Goal: Contribute content: Add original content to the website for others to see

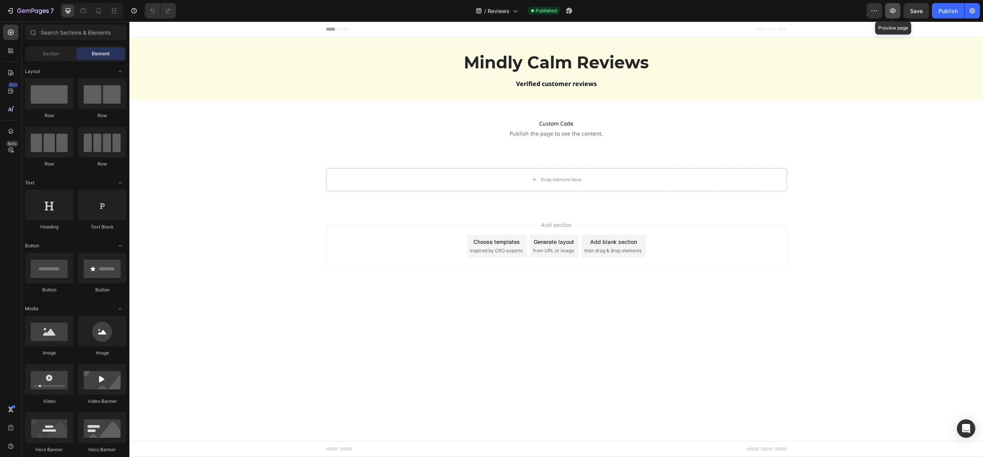
click at [888, 11] on button "button" at bounding box center [892, 10] width 15 height 15
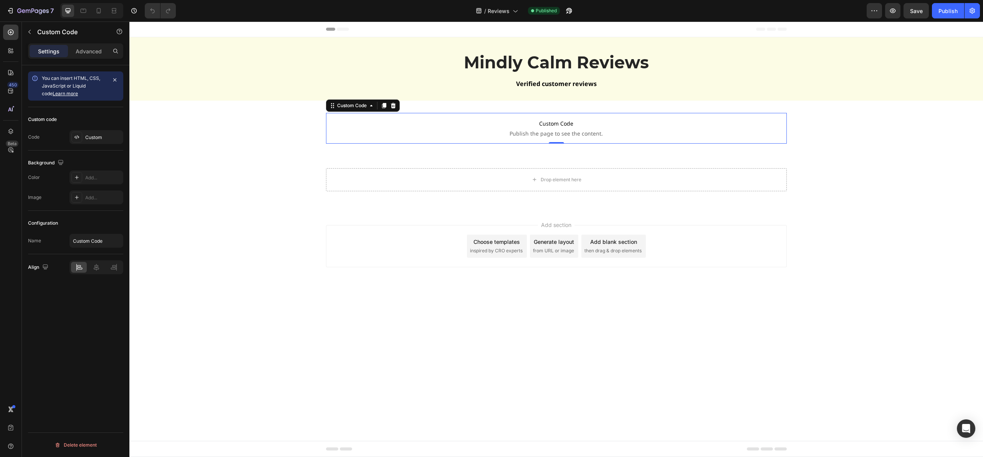
click at [554, 135] on span "Publish the page to see the content." at bounding box center [556, 134] width 461 height 8
click at [92, 135] on div "Custom" at bounding box center [103, 137] width 36 height 7
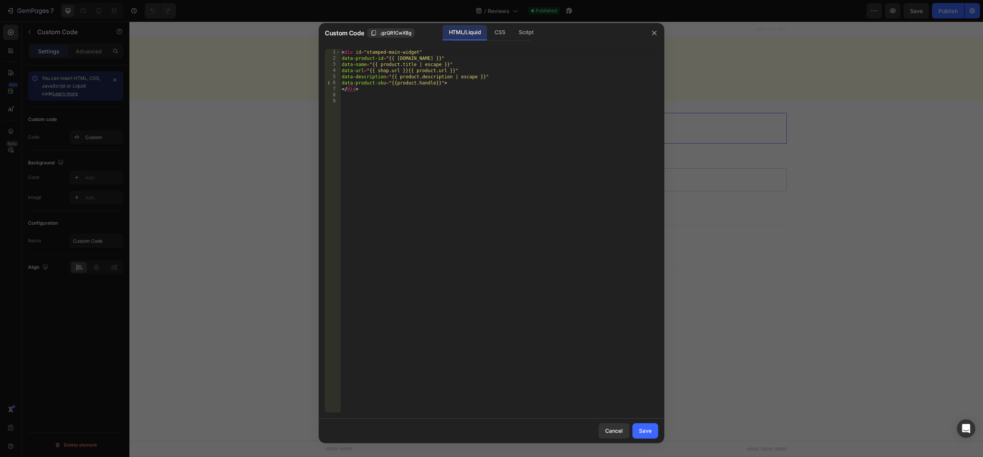
click at [877, 138] on div at bounding box center [491, 228] width 983 height 457
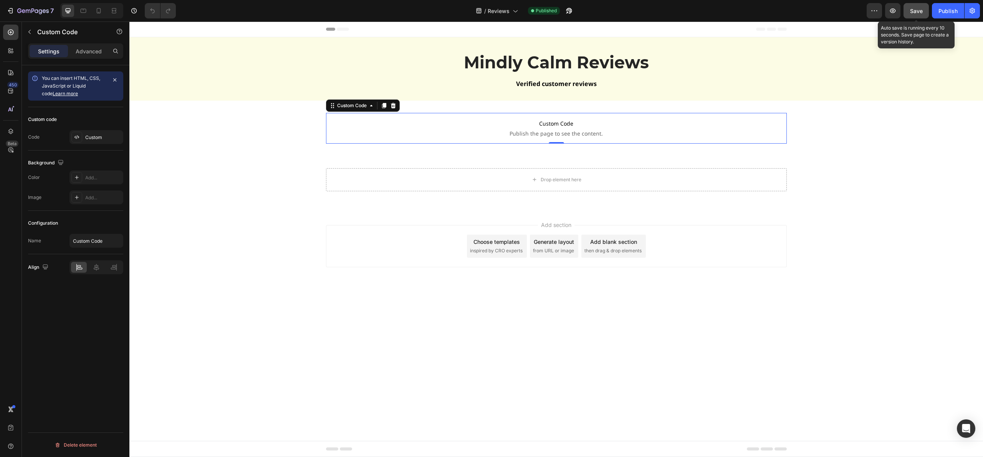
click at [919, 8] on span "Save" at bounding box center [916, 11] width 13 height 7
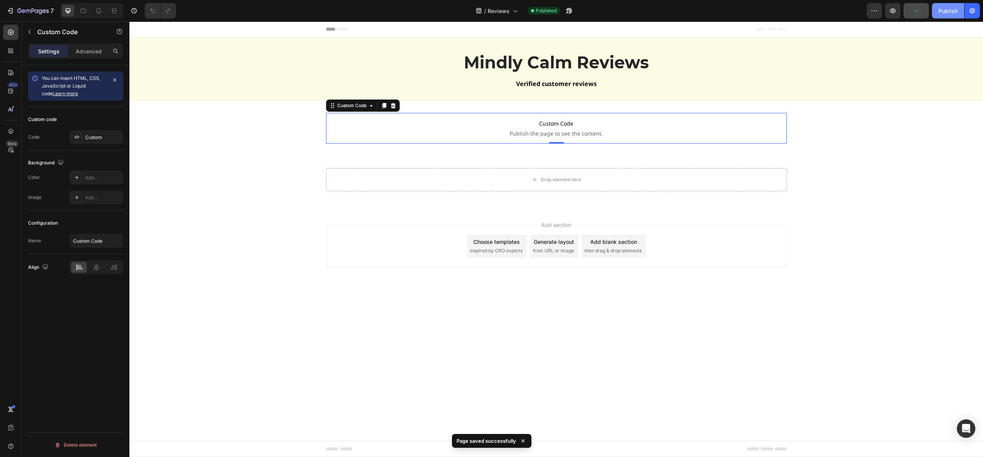
click at [947, 16] on button "Publish" at bounding box center [948, 10] width 32 height 15
click at [977, 10] on button "button" at bounding box center [972, 10] width 15 height 15
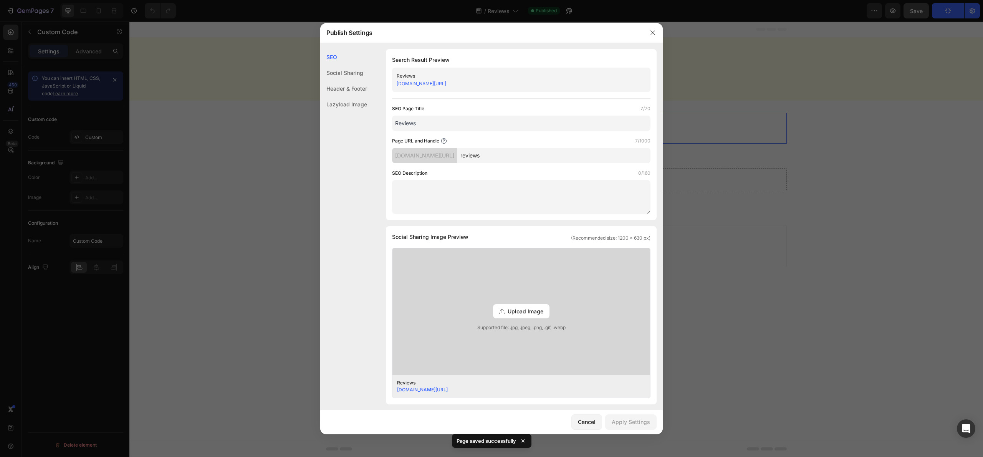
click at [446, 83] on link "[DOMAIN_NAME][URL]" at bounding box center [422, 84] width 50 height 6
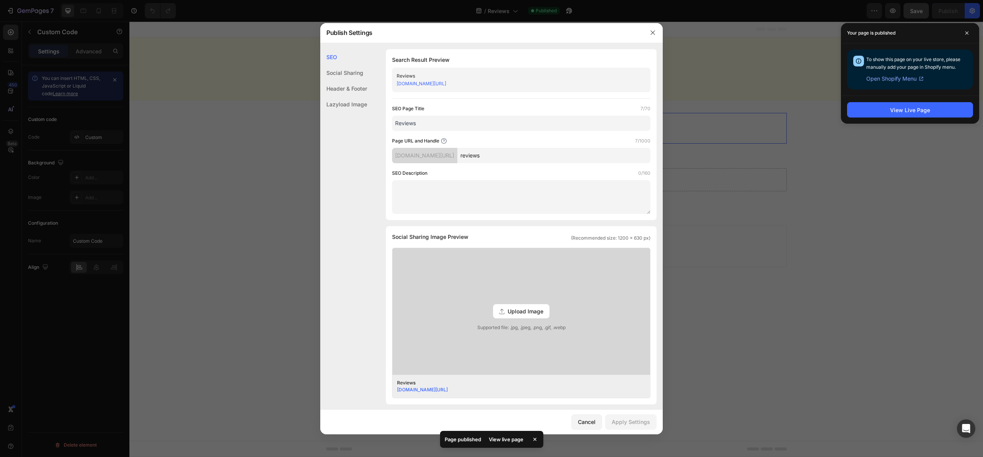
click at [790, 90] on div at bounding box center [491, 228] width 983 height 457
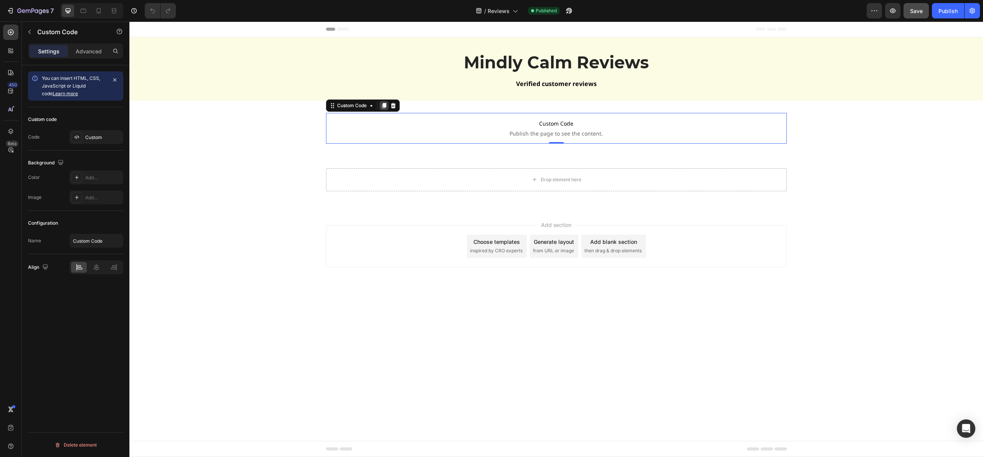
click at [385, 105] on icon at bounding box center [384, 105] width 4 height 5
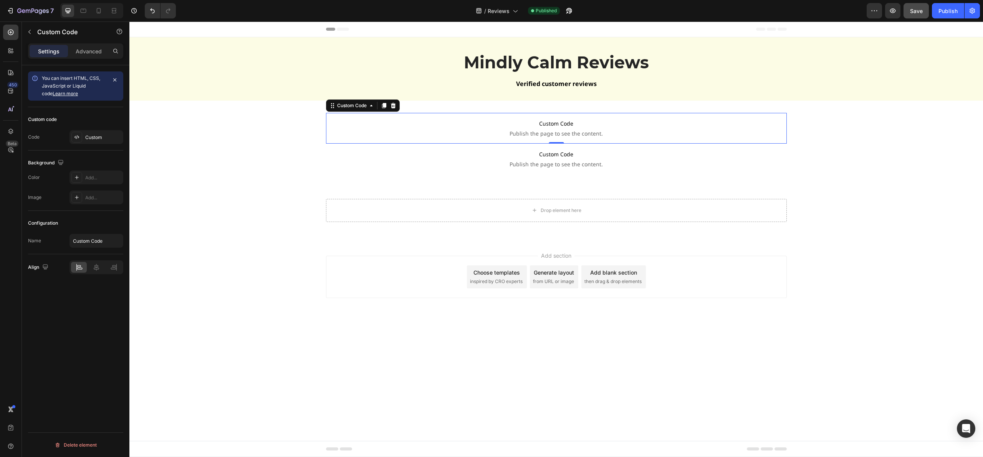
click at [545, 130] on span "Publish the page to see the content." at bounding box center [556, 134] width 461 height 8
click at [90, 140] on div "Custom" at bounding box center [103, 137] width 36 height 7
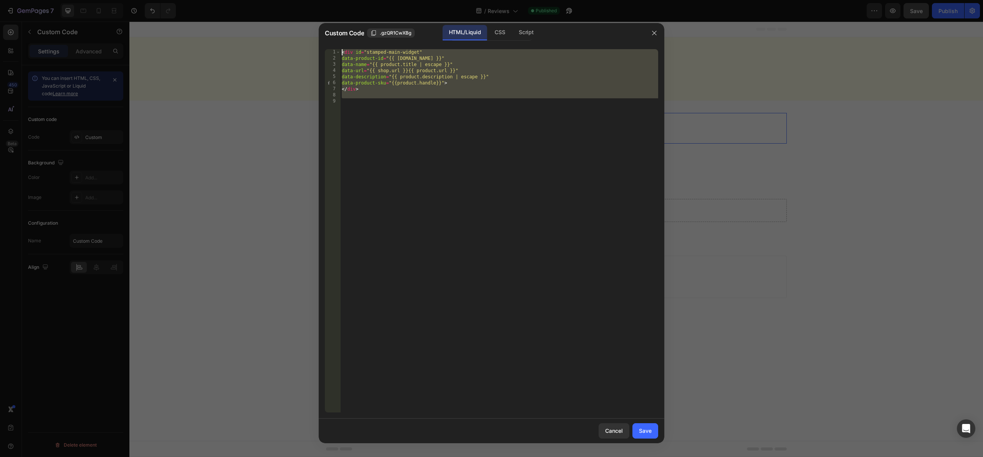
drag, startPoint x: 392, startPoint y: 100, endPoint x: 303, endPoint y: 50, distance: 101.6
click at [303, 50] on div "Custom Code .gzQR1CwXBg HTML/Liquid CSS Script 1 2 3 4 5 6 7 8 9 < div id = "st…" at bounding box center [491, 228] width 983 height 457
type textarea "<div id="stamped-main-widget" data-product-id="{{ [DOMAIN_NAME] }}""
paste textarea
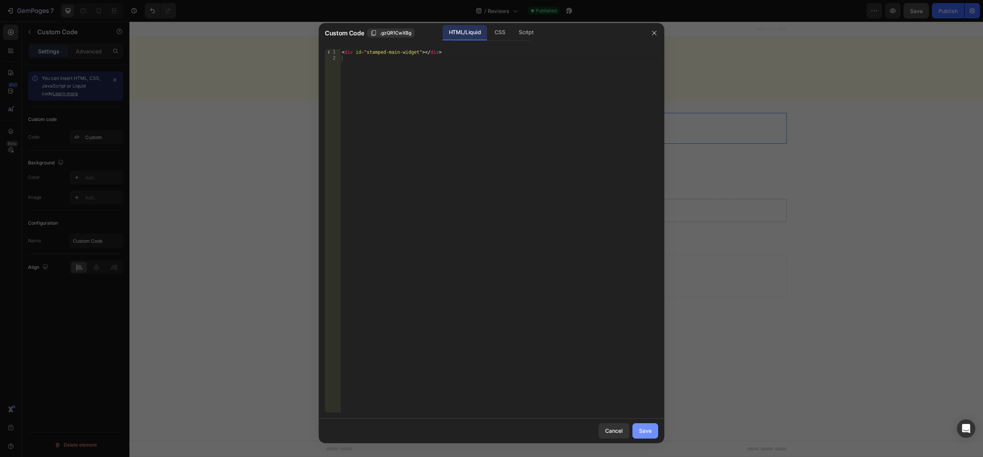
click at [650, 432] on div "Save" at bounding box center [645, 431] width 13 height 8
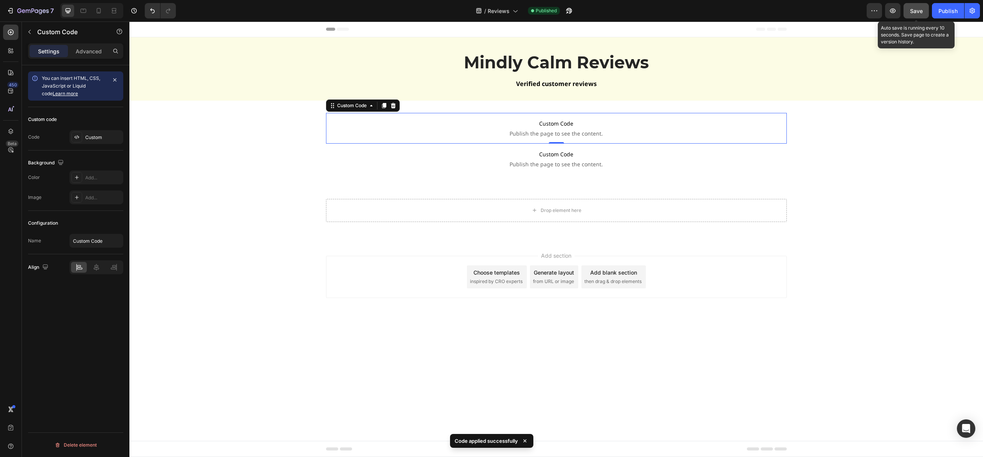
click at [919, 12] on span "Save" at bounding box center [916, 11] width 13 height 7
click at [949, 13] on div "Publish" at bounding box center [948, 11] width 19 height 8
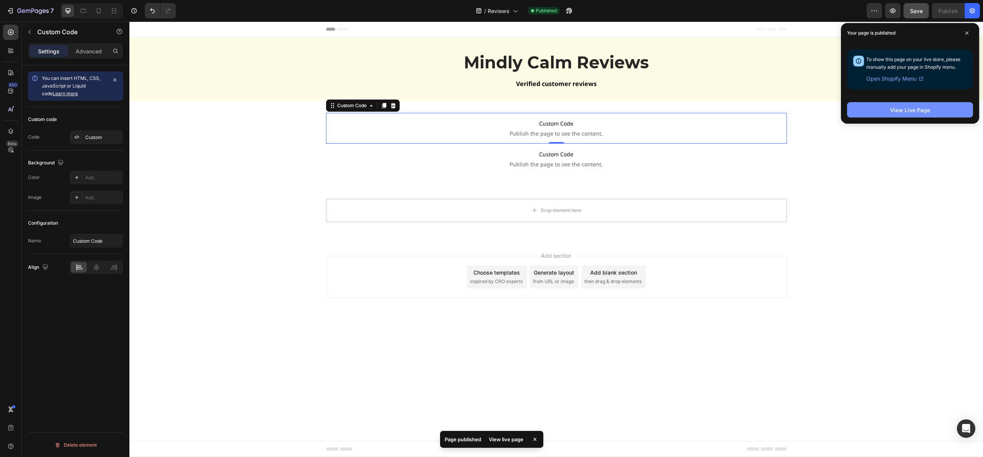
click at [899, 107] on div "View Live Page" at bounding box center [910, 110] width 40 height 8
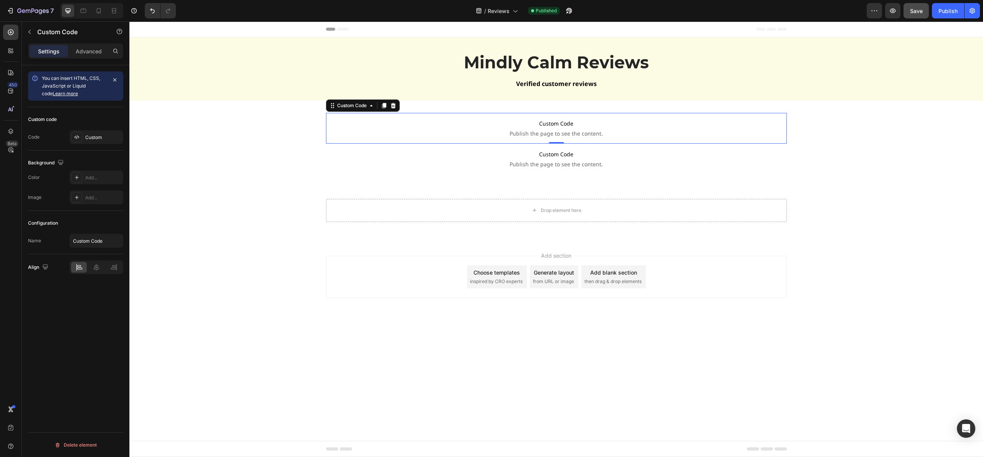
click at [571, 132] on span "Publish the page to see the content." at bounding box center [556, 134] width 461 height 8
click at [90, 142] on div "Custom" at bounding box center [97, 137] width 54 height 14
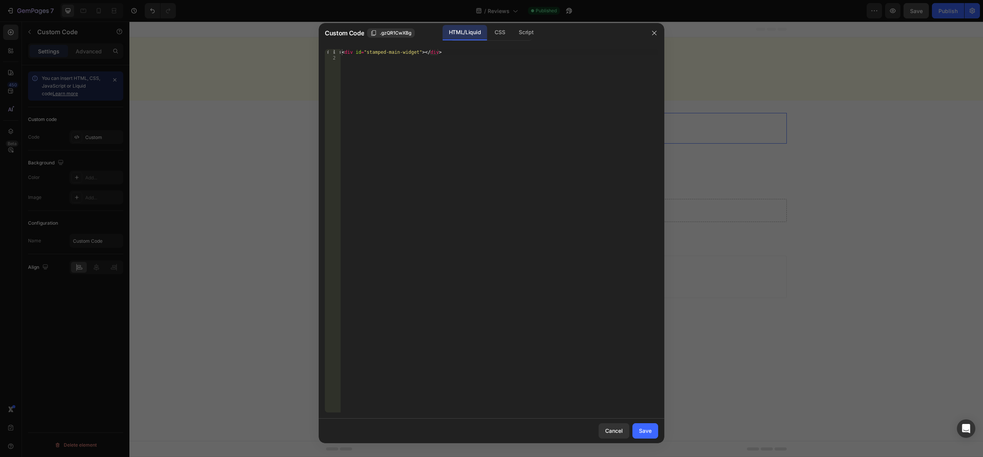
click at [262, 140] on div at bounding box center [491, 228] width 983 height 457
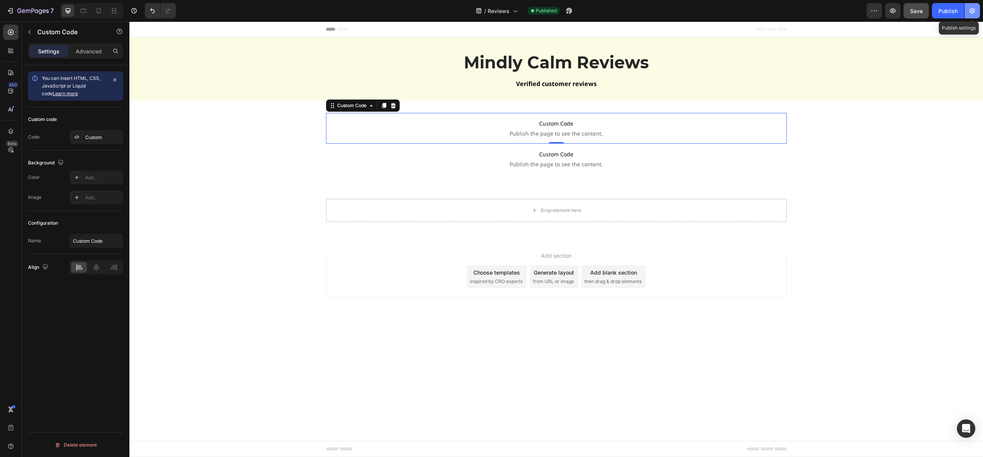
click at [973, 10] on icon "button" at bounding box center [972, 11] width 5 height 6
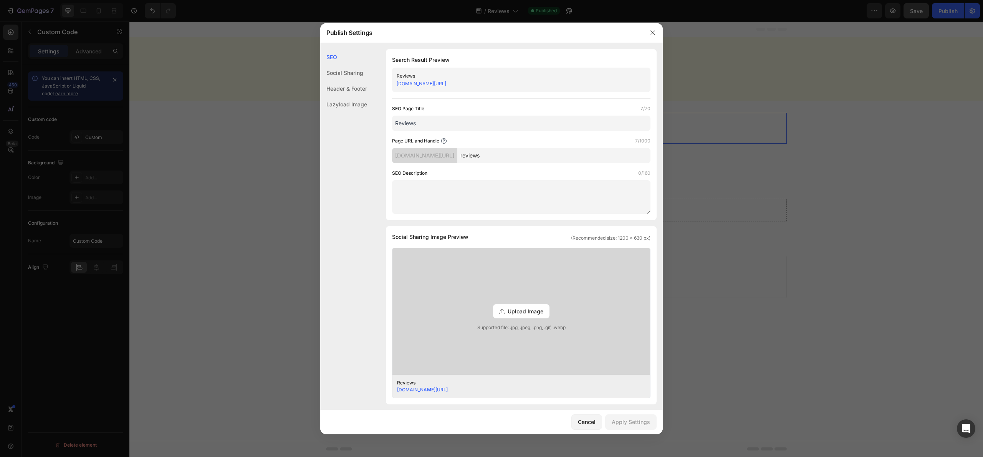
click at [349, 96] on div "Header & Footer" at bounding box center [343, 104] width 47 height 16
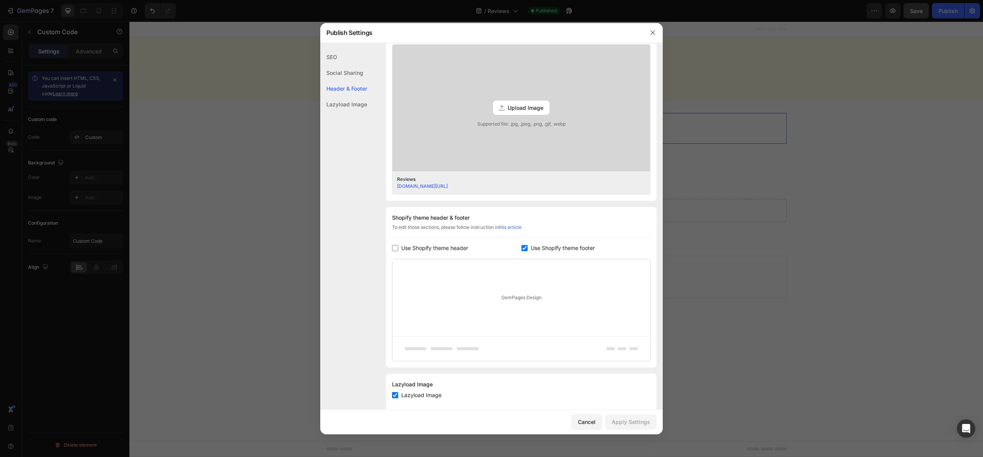
scroll to position [218, 0]
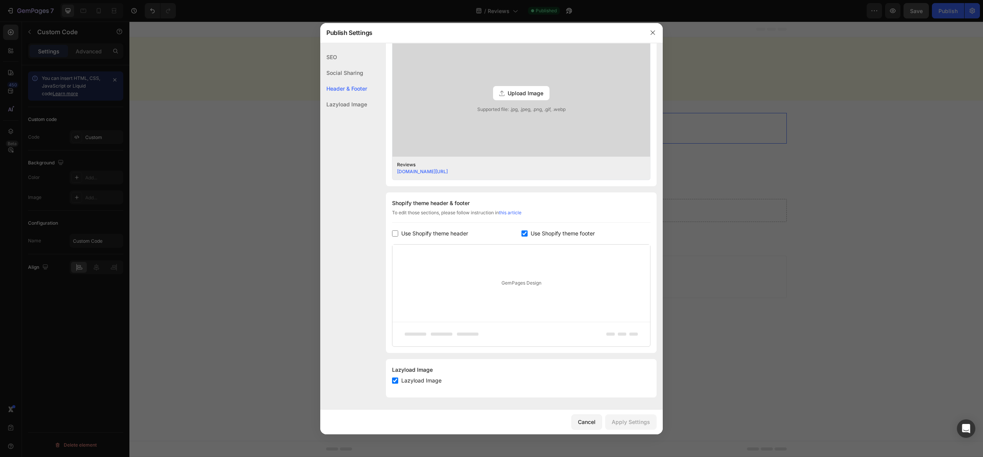
click at [793, 252] on div at bounding box center [491, 228] width 983 height 457
